Goal: Submit feedback/report problem

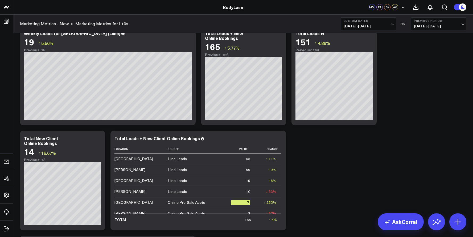
scroll to position [14, 0]
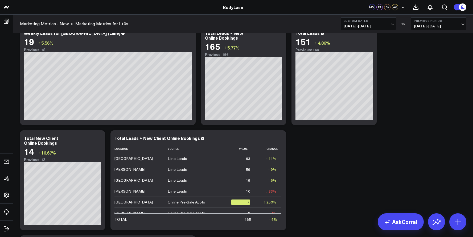
click at [456, 25] on span "[DATE] - [DATE]" at bounding box center [438, 26] width 49 height 4
click at [430, 56] on link "YoY" at bounding box center [438, 56] width 55 height 10
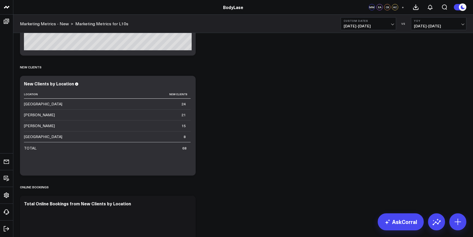
scroll to position [610, 0]
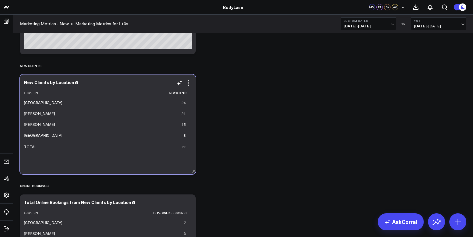
click at [138, 86] on div "New Clients by Location Location New Clients [GEOGRAPHIC_DATA][PERSON_NAME] 21 …" at bounding box center [108, 124] width 168 height 89
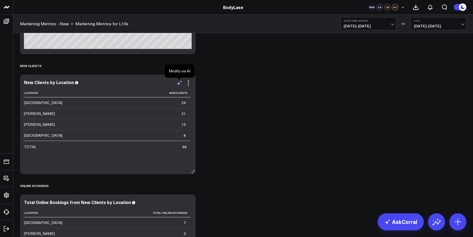
click at [179, 82] on icon at bounding box center [179, 83] width 6 height 6
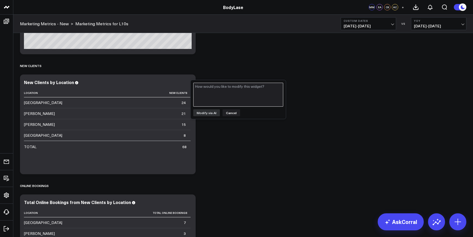
click at [220, 92] on textarea at bounding box center [238, 95] width 90 height 24
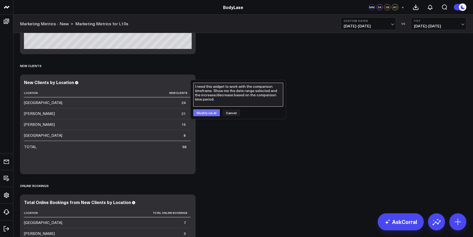
type textarea "I need this widget to work with the comparison timeframe. Show me the date rang…"
click at [210, 115] on button "Modify via AI" at bounding box center [206, 112] width 27 height 7
